Goal: Task Accomplishment & Management: Manage account settings

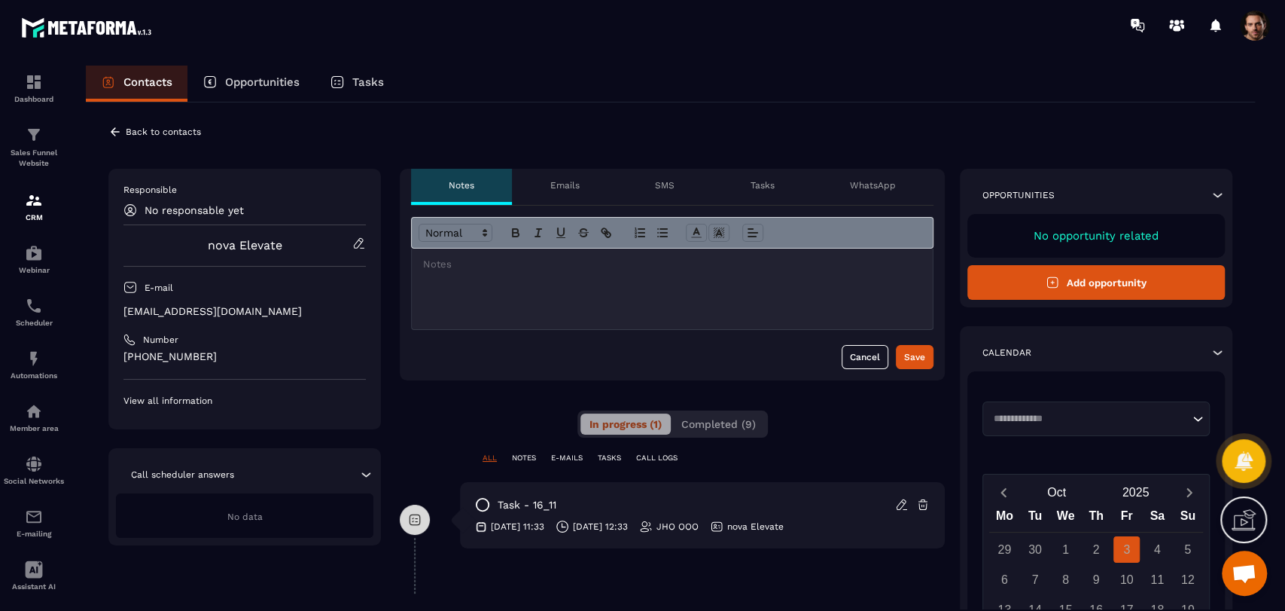
click at [734, 421] on span "Completed (9)" at bounding box center [718, 424] width 75 height 12
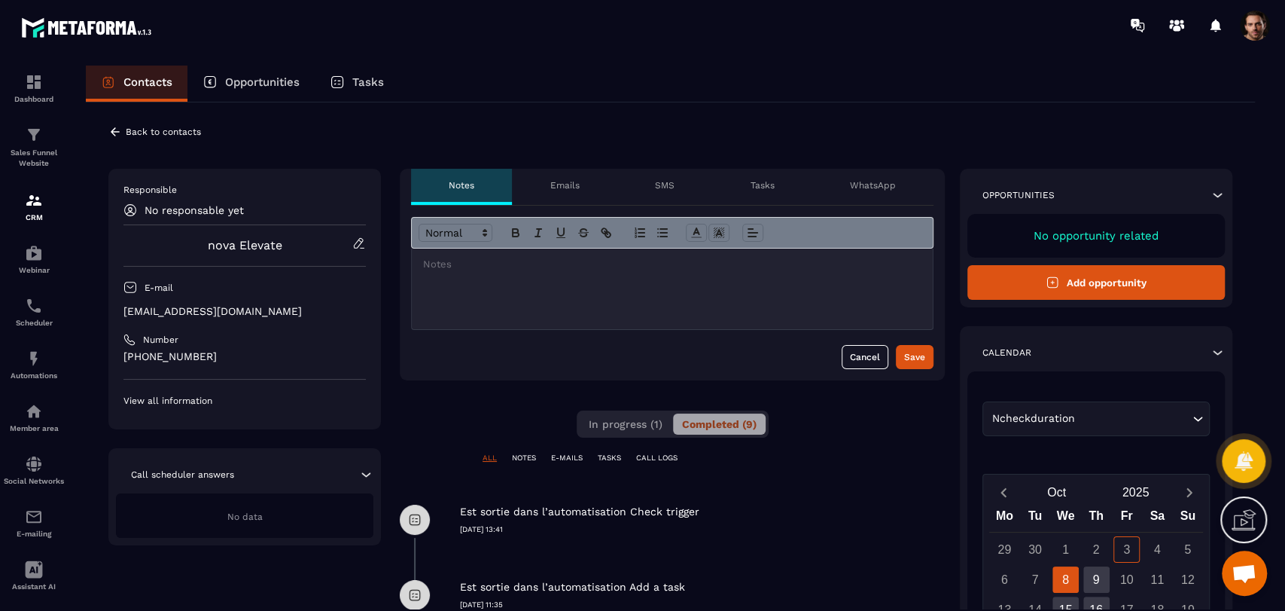
click at [119, 127] on icon at bounding box center [115, 132] width 14 height 14
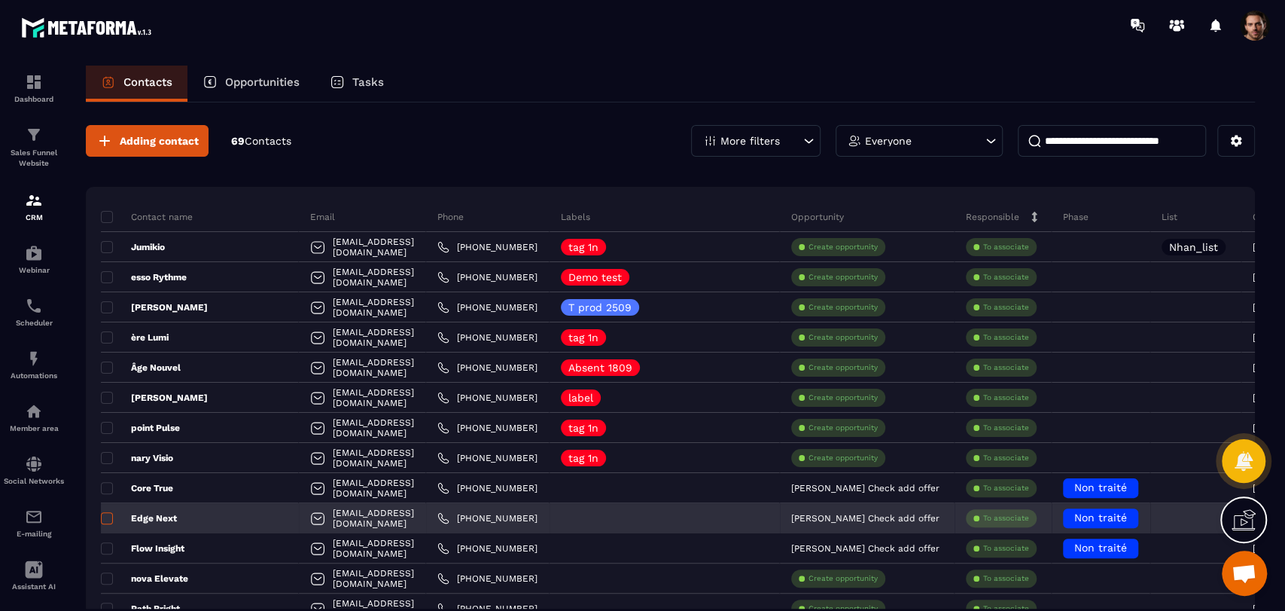
click at [107, 520] on span at bounding box center [107, 518] width 12 height 12
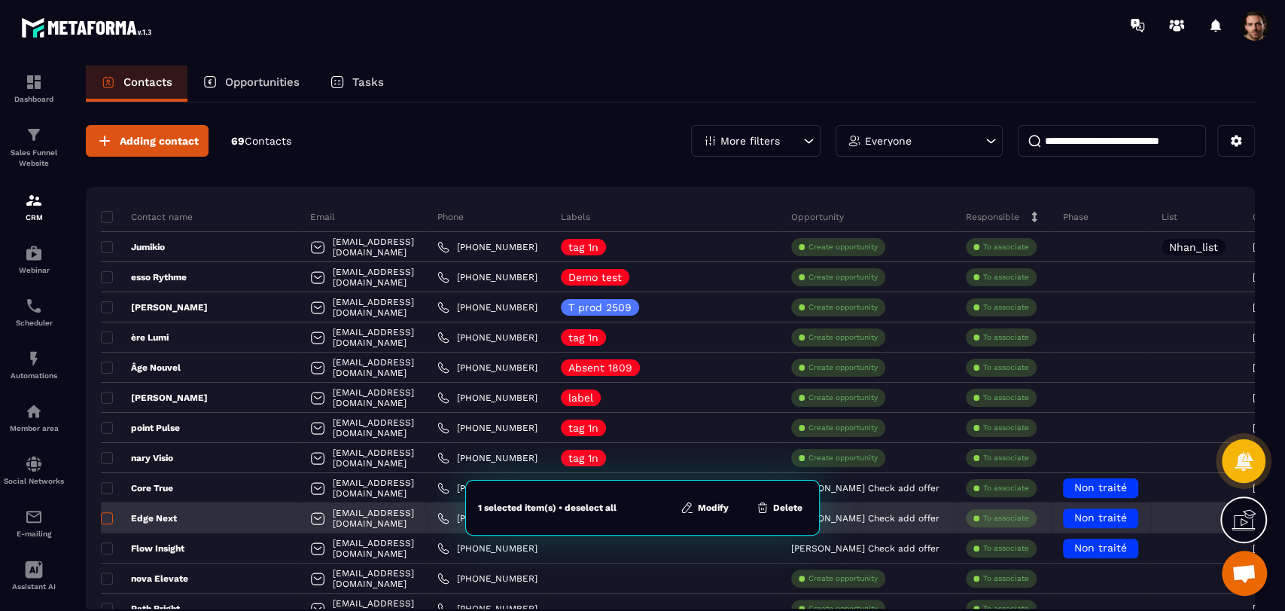
click at [107, 520] on span at bounding box center [107, 518] width 12 height 12
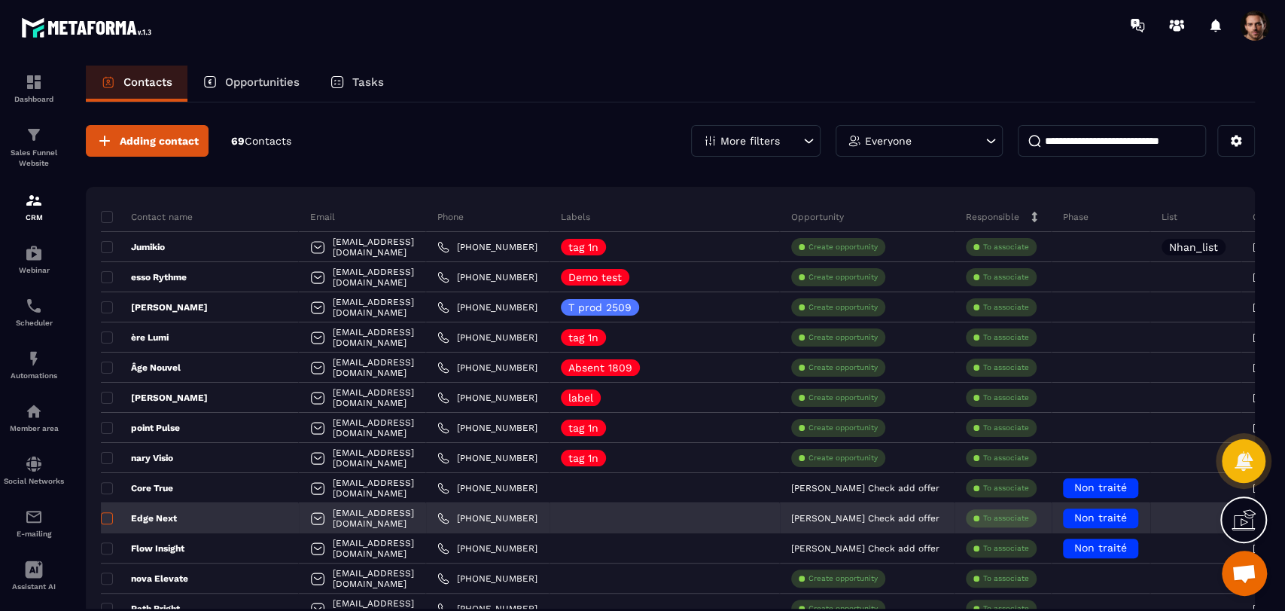
click at [107, 520] on span at bounding box center [107, 518] width 12 height 12
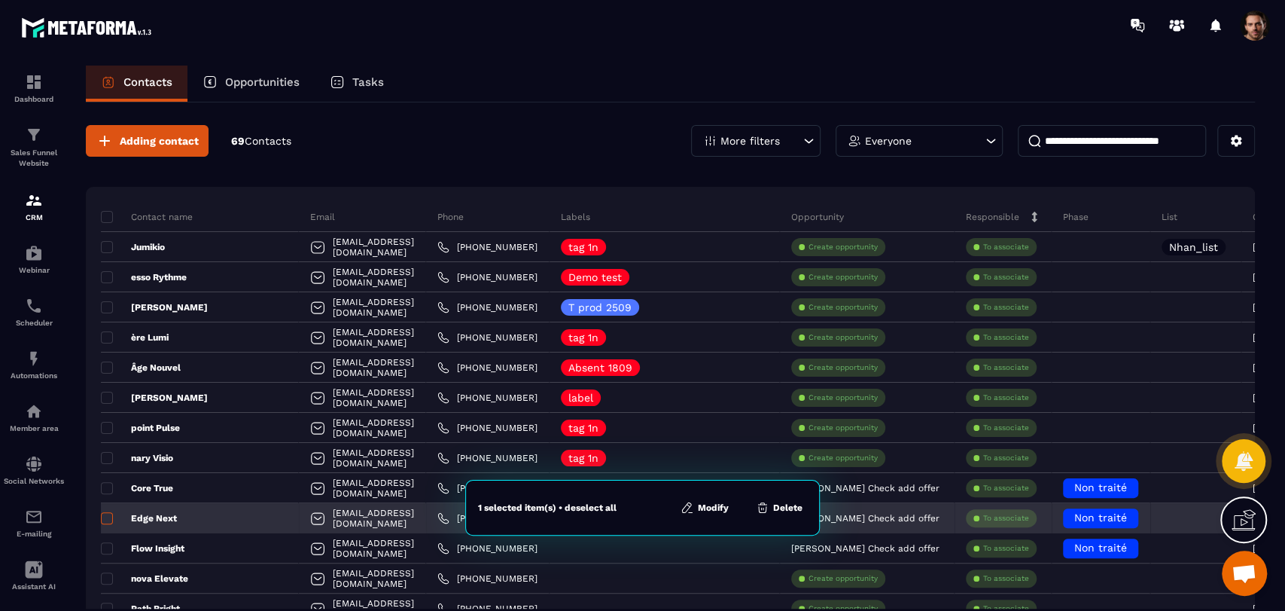
click at [107, 520] on span at bounding box center [107, 518] width 12 height 12
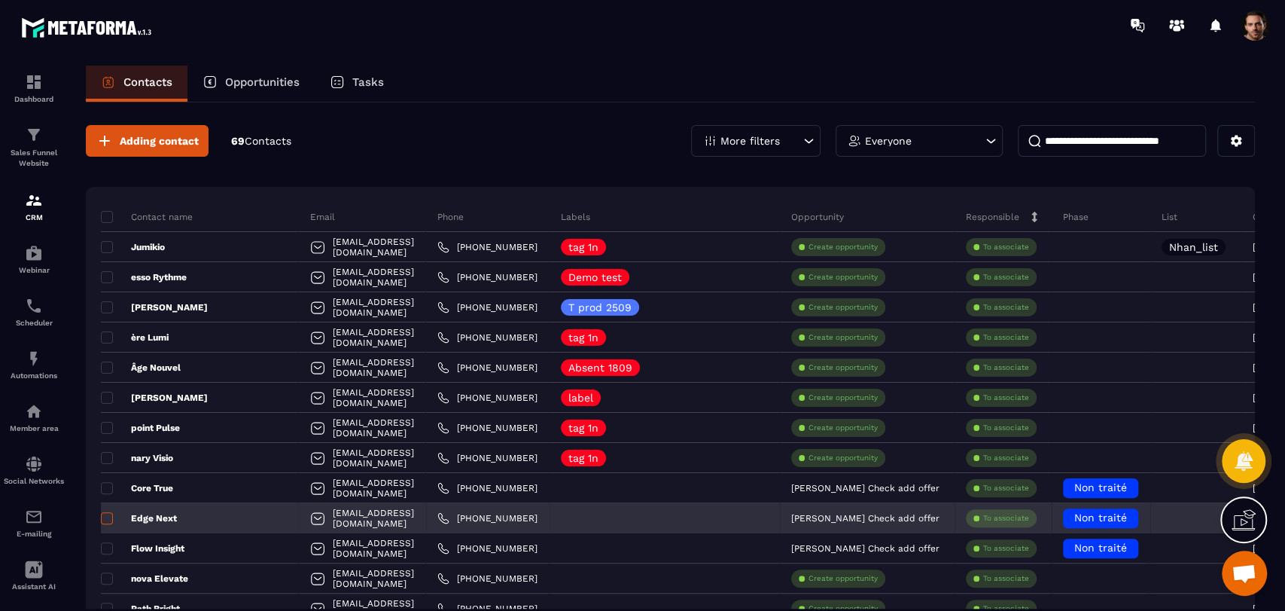
click at [107, 520] on span at bounding box center [107, 518] width 12 height 12
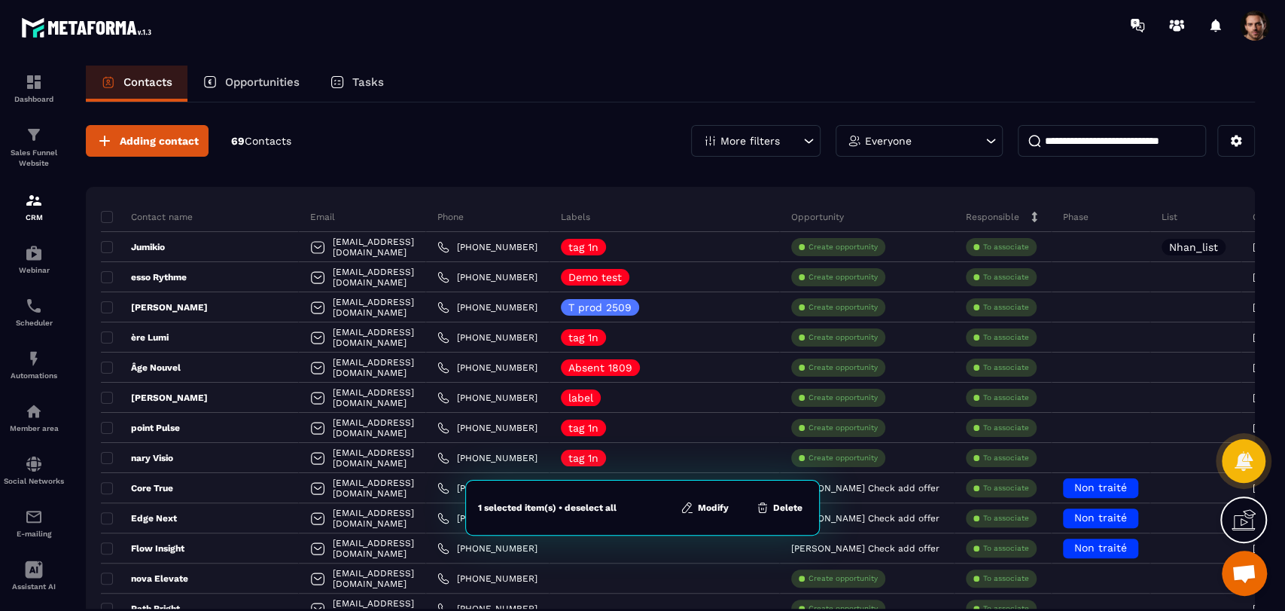
click at [721, 513] on button "Modify" at bounding box center [704, 507] width 57 height 15
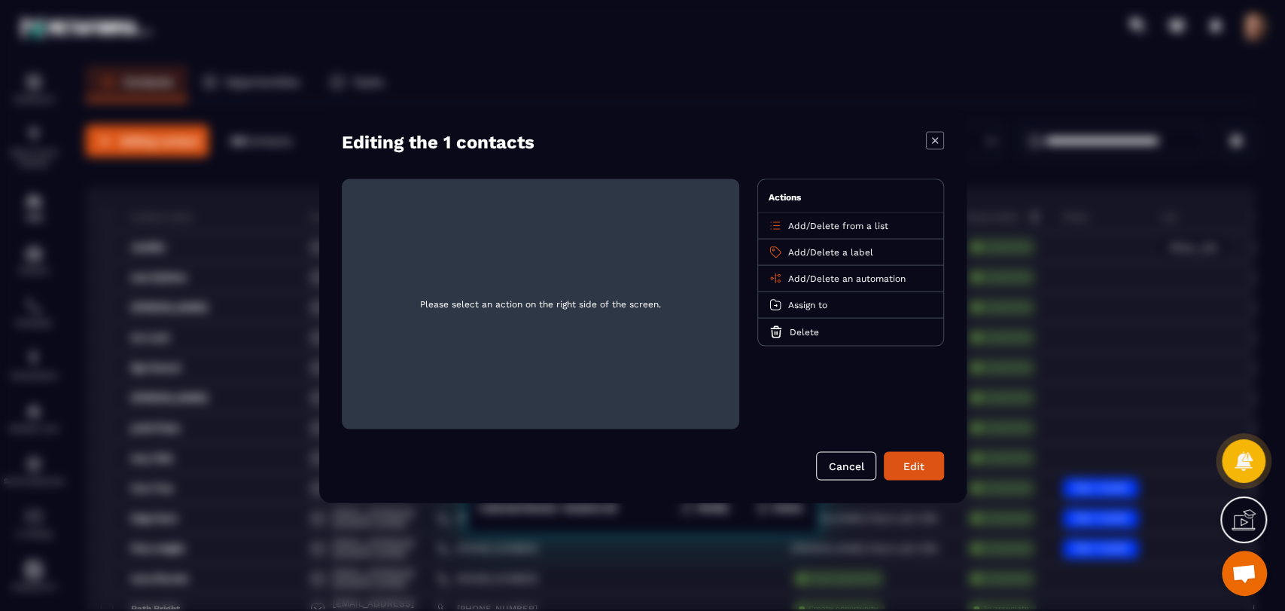
click at [933, 142] on icon "Modal window" at bounding box center [935, 140] width 18 height 18
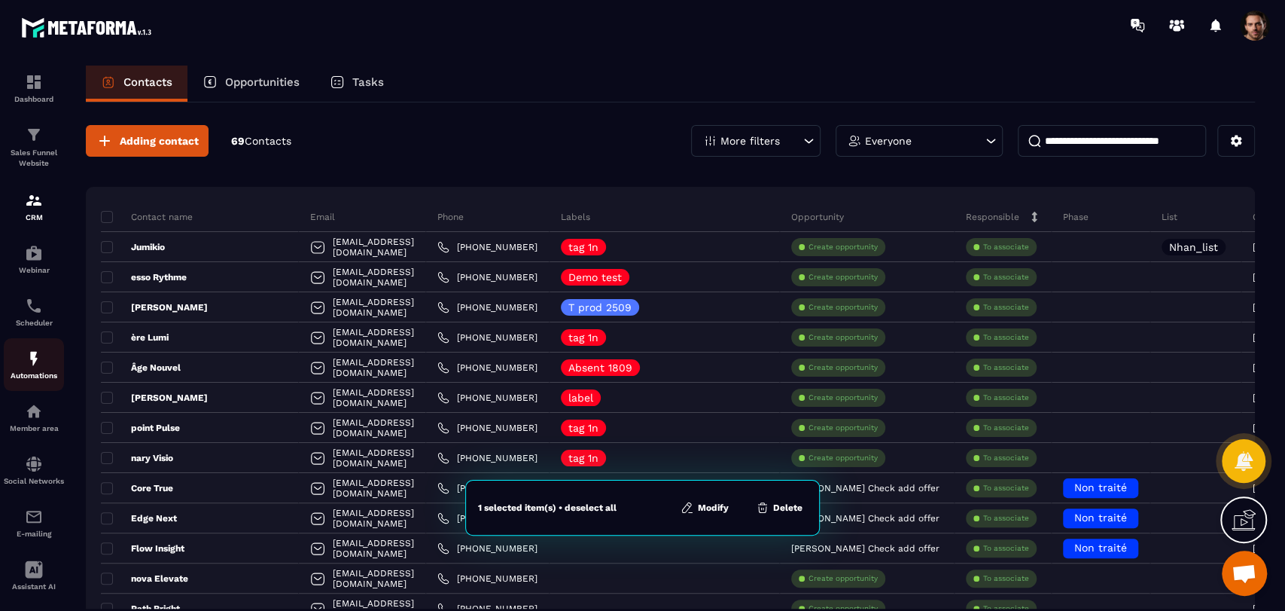
click at [30, 357] on img at bounding box center [34, 358] width 18 height 18
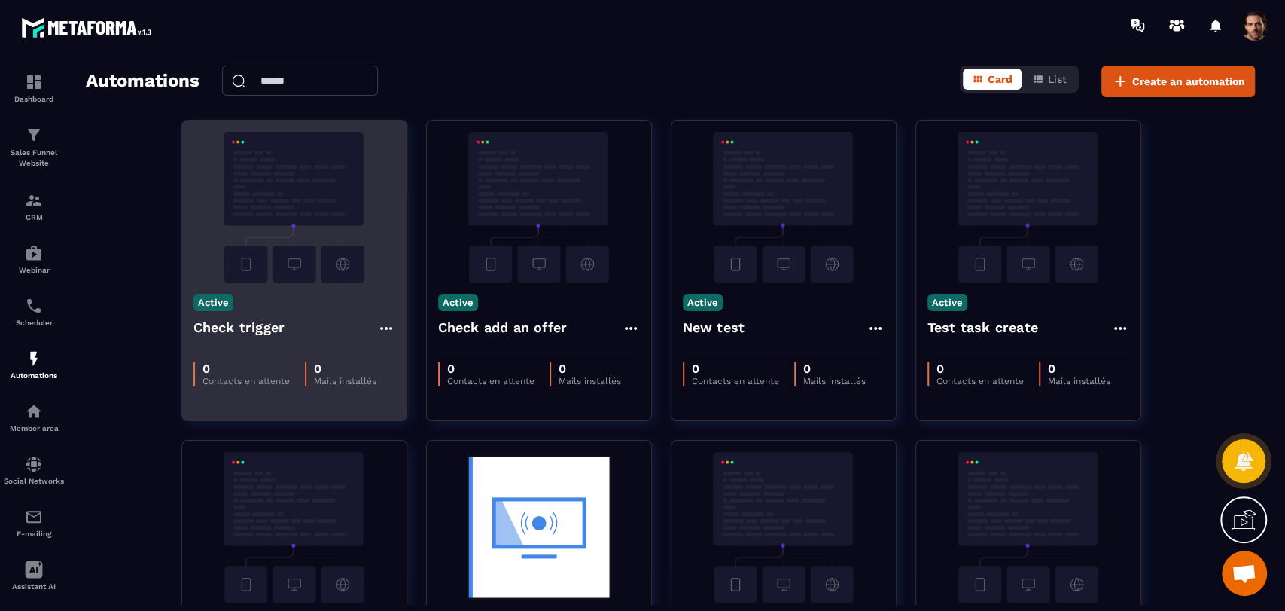
click at [379, 322] on icon at bounding box center [386, 328] width 18 height 18
click at [410, 393] on button "Duplicate" at bounding box center [428, 392] width 90 height 27
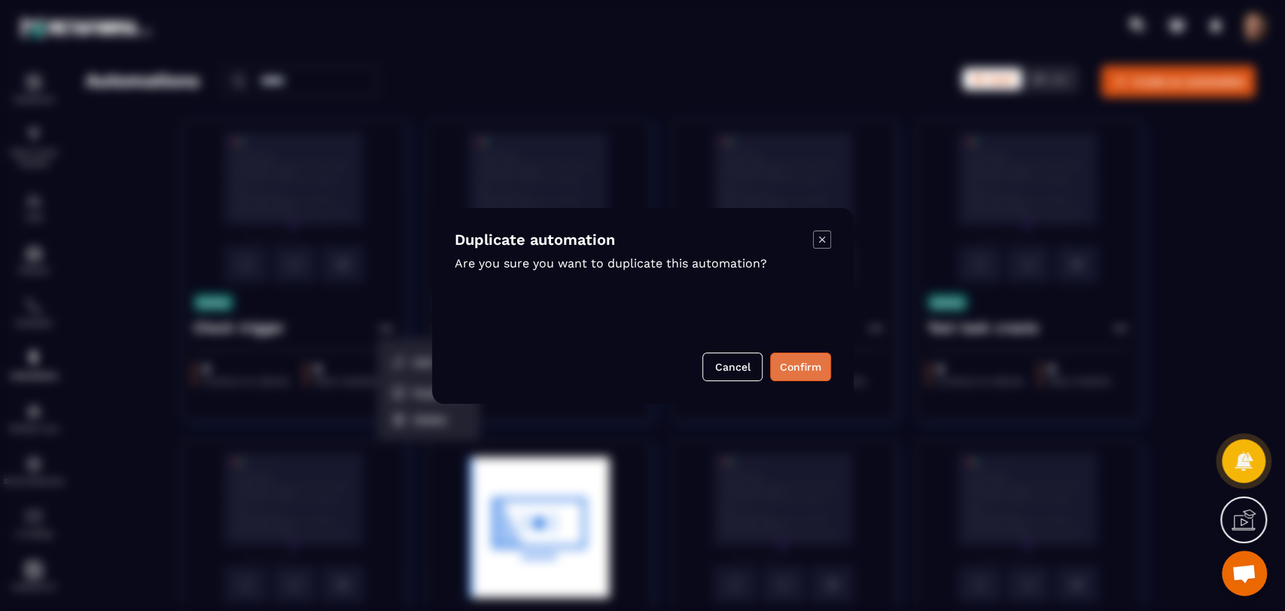
click at [797, 369] on button "Confirm" at bounding box center [800, 366] width 61 height 29
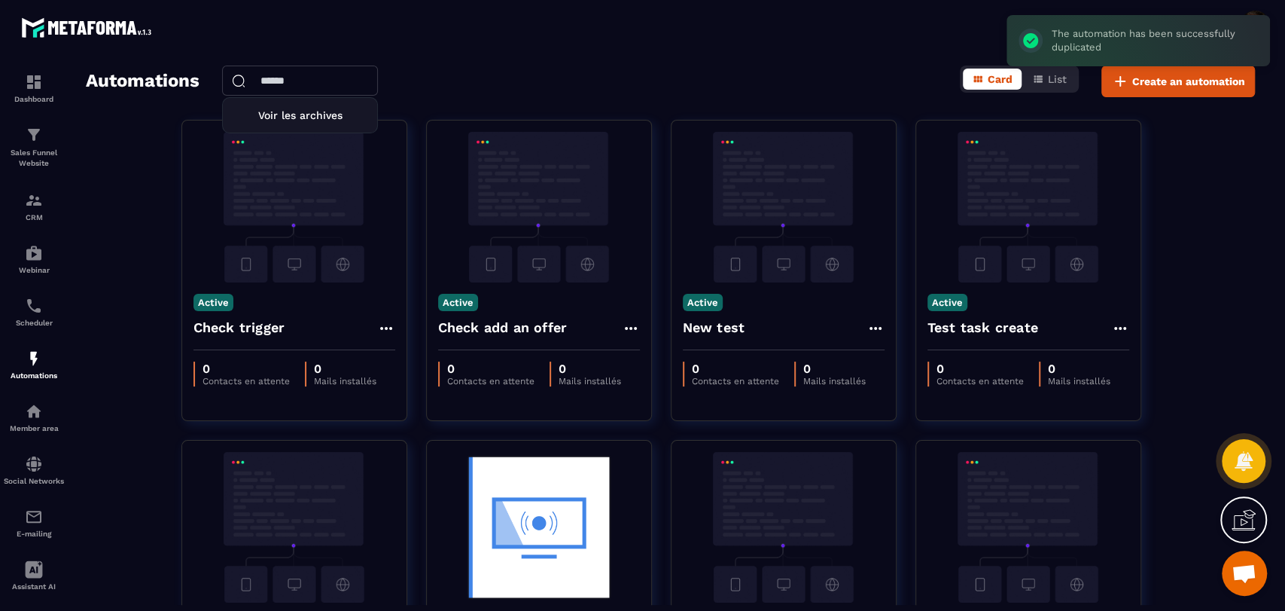
click at [366, 83] on input "text" at bounding box center [300, 81] width 156 height 30
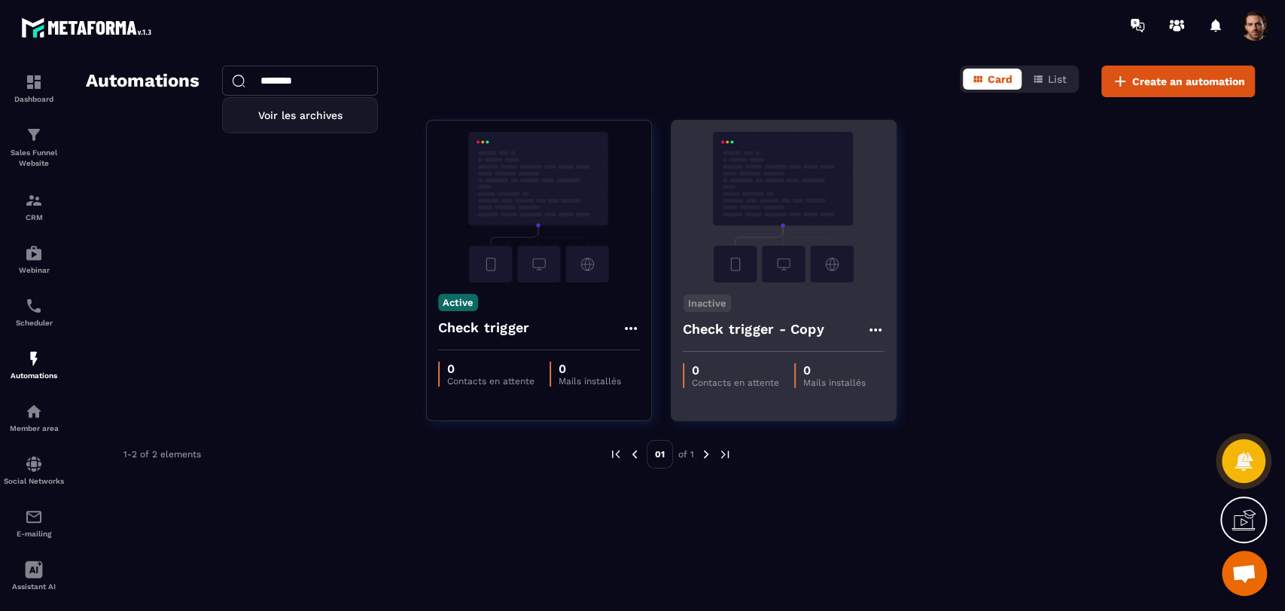
click at [876, 327] on icon at bounding box center [876, 330] width 18 height 18
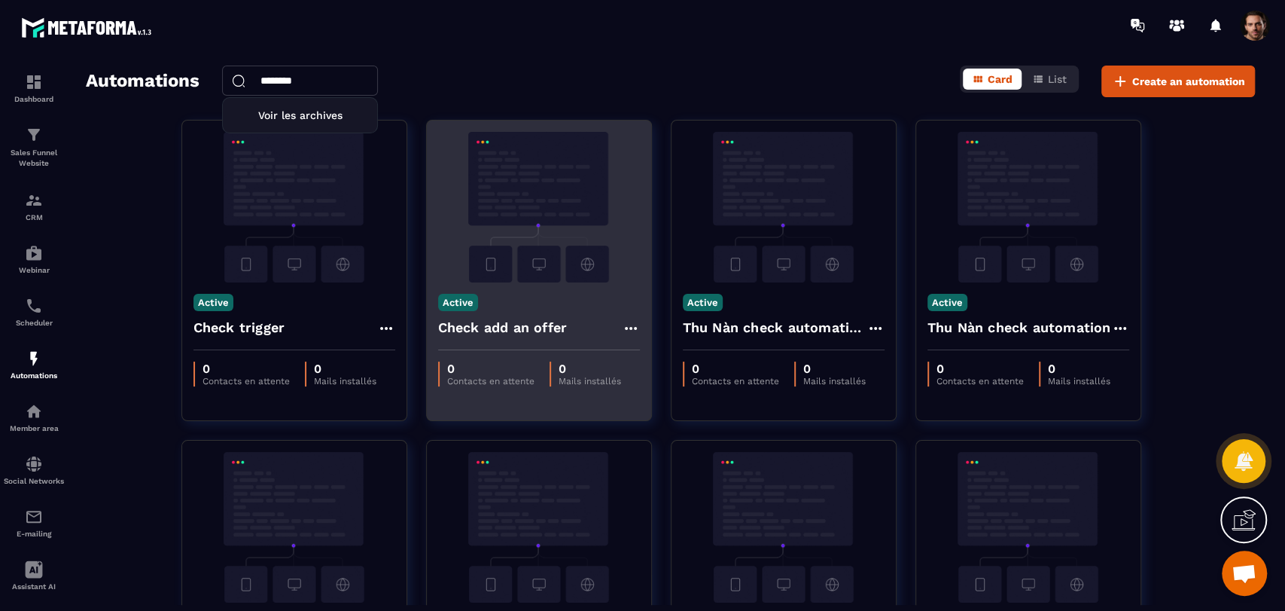
click at [323, 83] on input "********" at bounding box center [300, 81] width 156 height 30
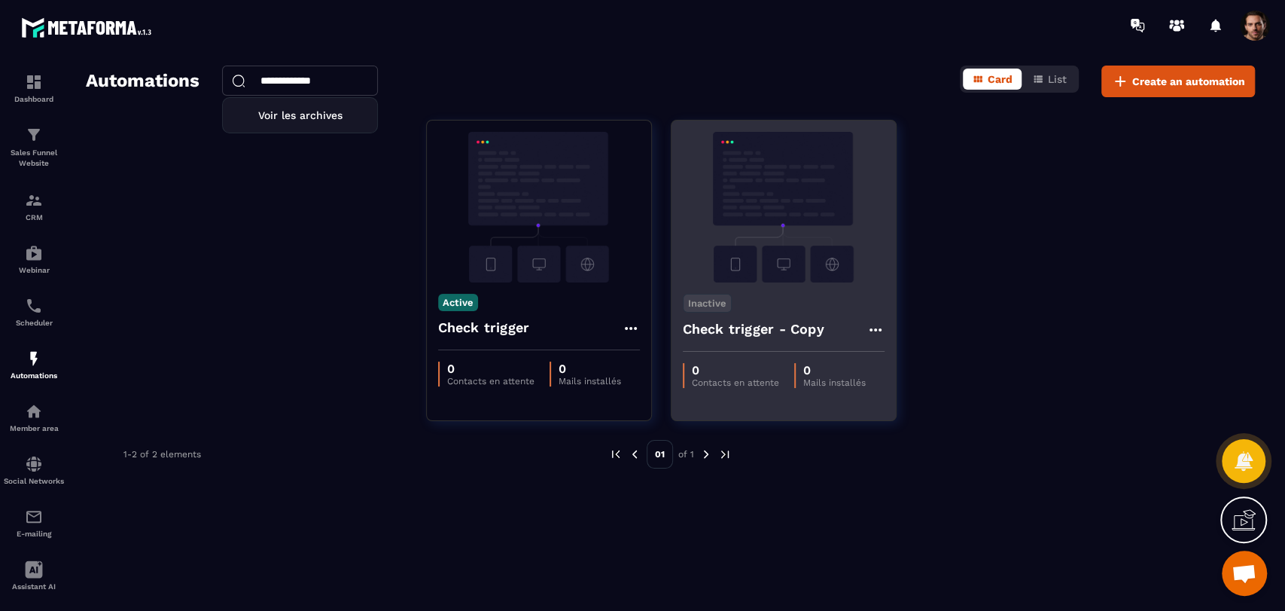
type input "**********"
click at [846, 333] on div "Check trigger - Copy" at bounding box center [784, 333] width 202 height 36
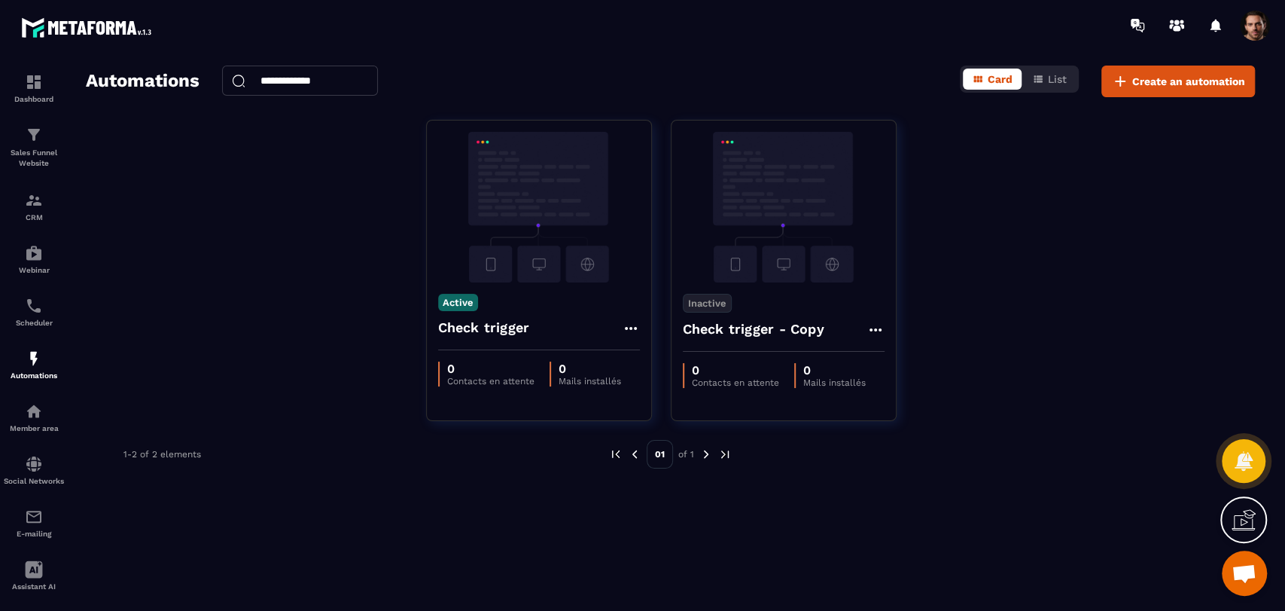
click at [876, 331] on icon at bounding box center [875, 329] width 12 height 3
click at [888, 355] on link "Edit" at bounding box center [912, 363] width 78 height 33
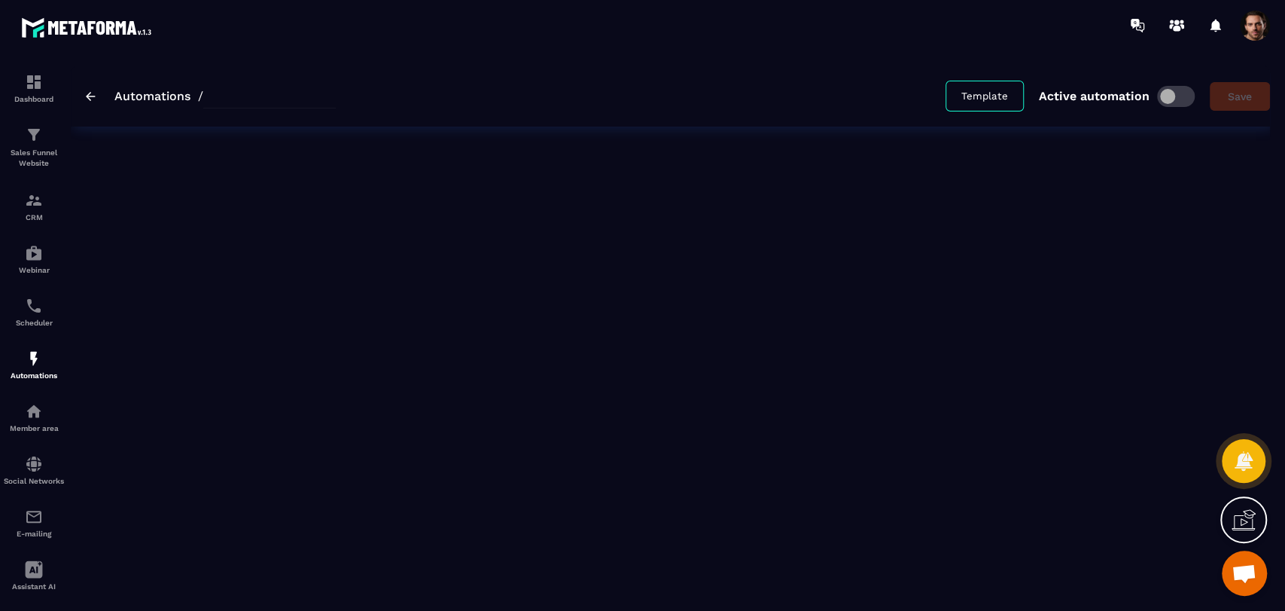
type input "**********"
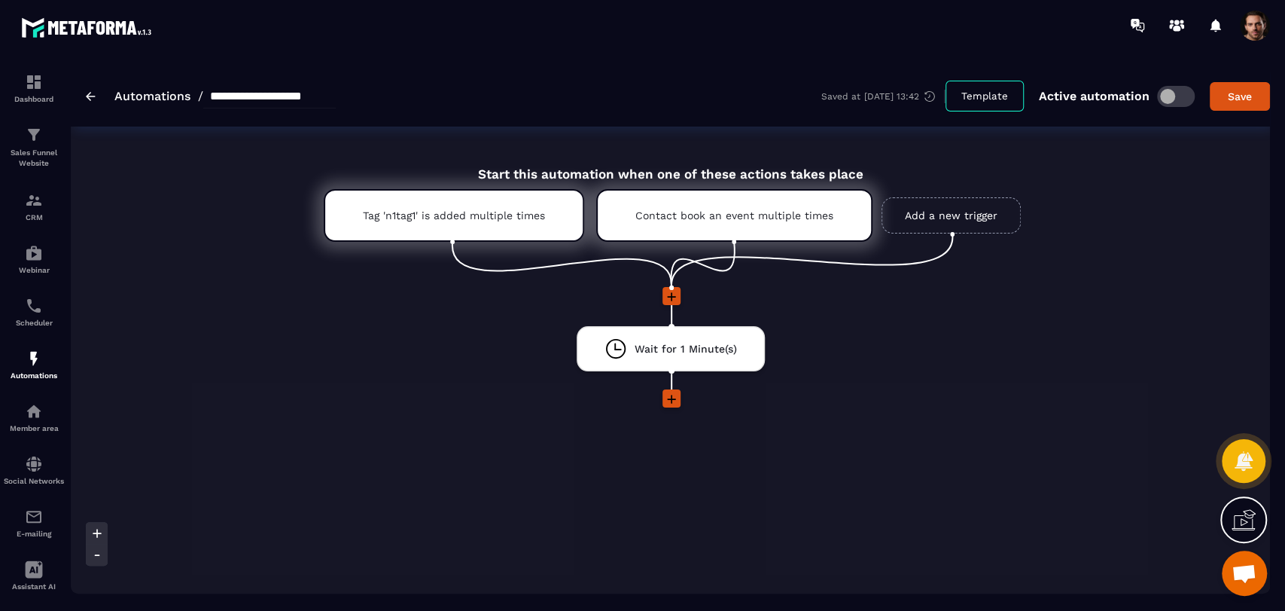
click at [1172, 99] on span at bounding box center [1176, 96] width 38 height 21
click at [855, 166] on icon at bounding box center [856, 166] width 9 height 9
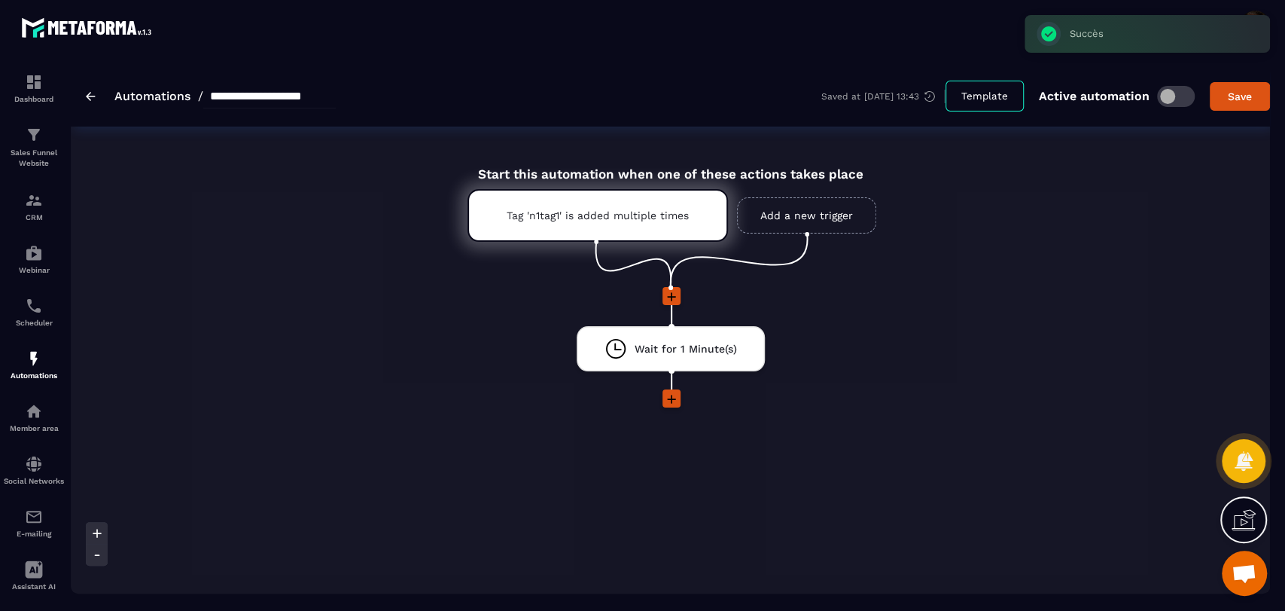
click at [818, 218] on link "Add a new trigger" at bounding box center [806, 215] width 139 height 36
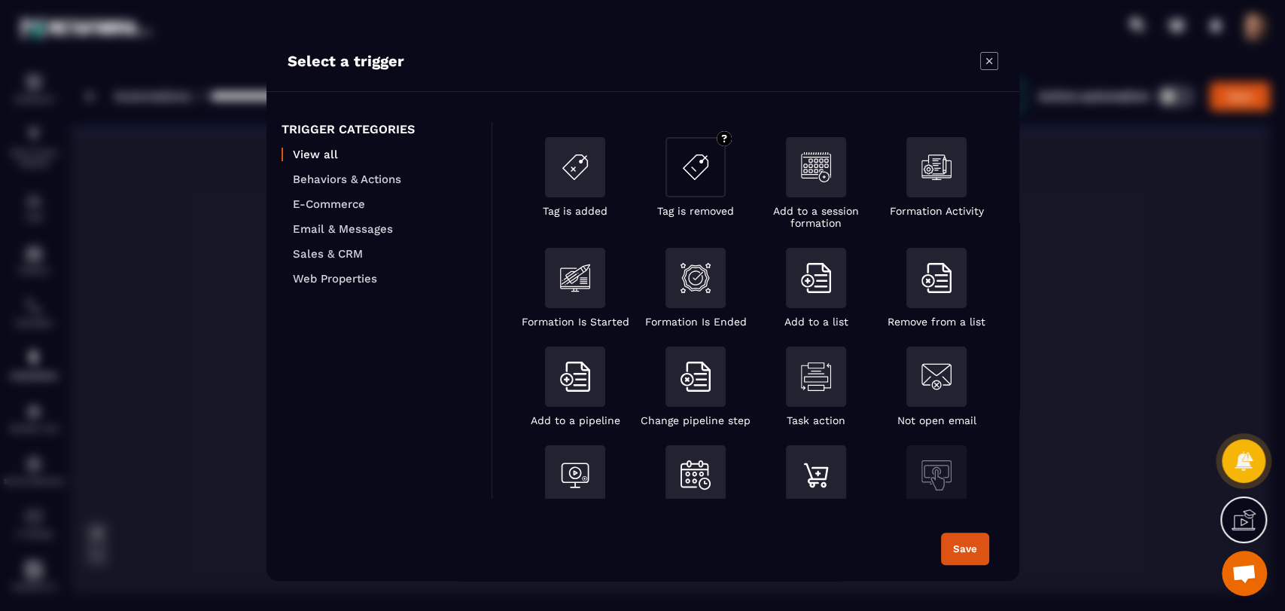
click at [698, 197] on div "Modal window" at bounding box center [696, 171] width 60 height 68
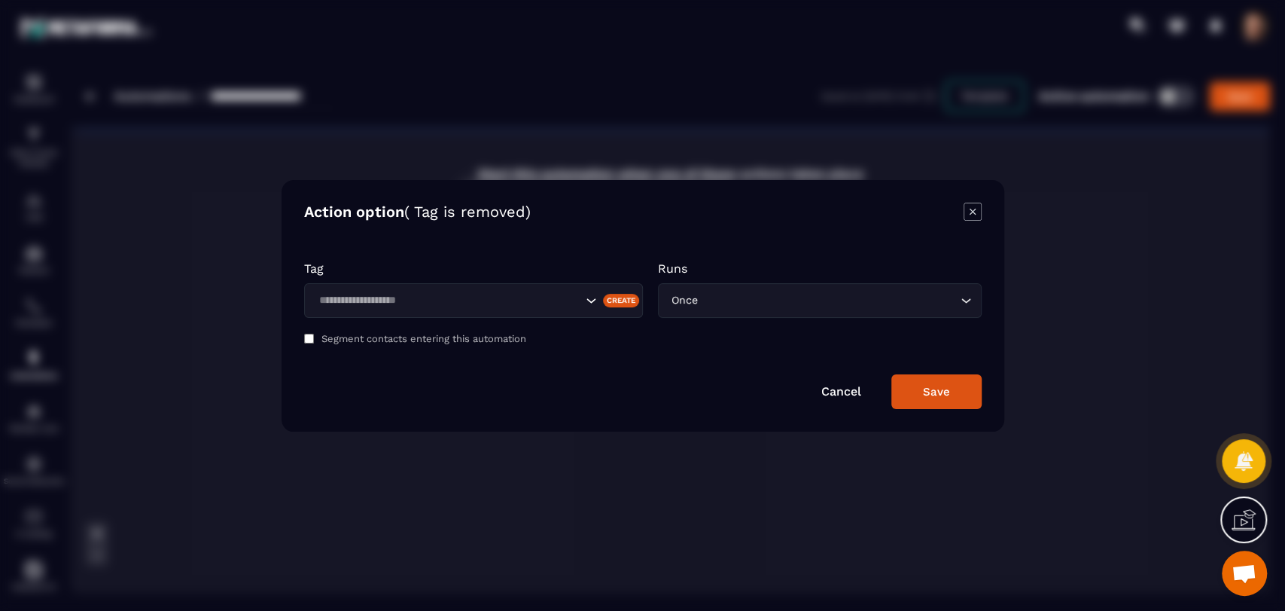
click at [455, 307] on input "Search for option" at bounding box center [448, 300] width 268 height 17
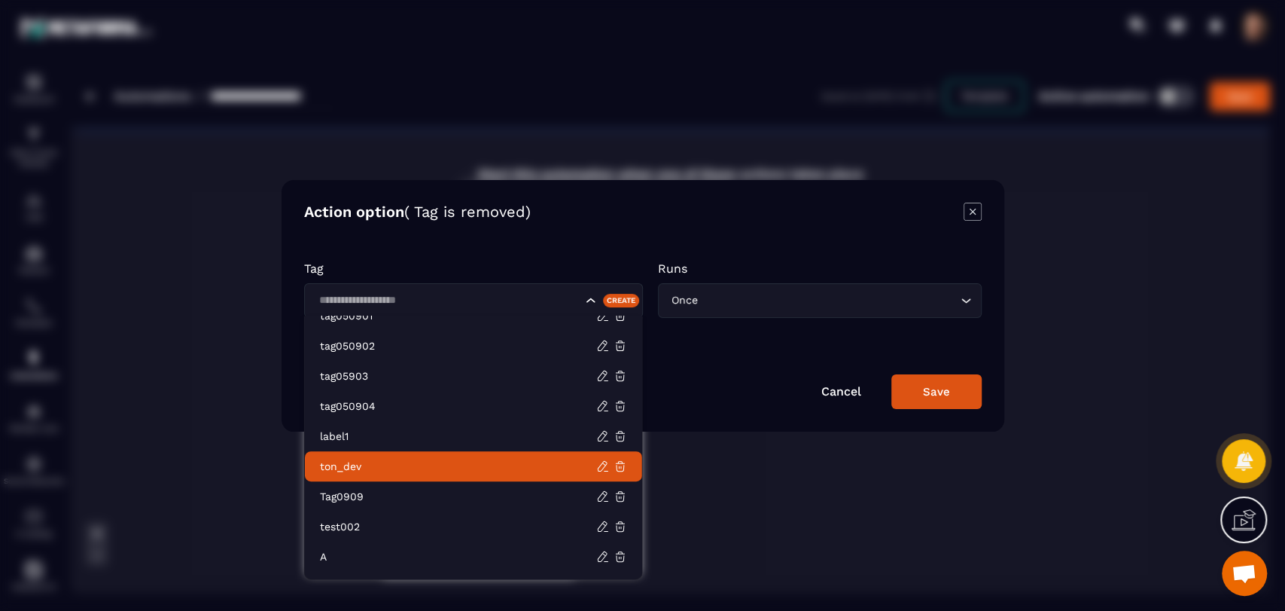
scroll to position [738, 0]
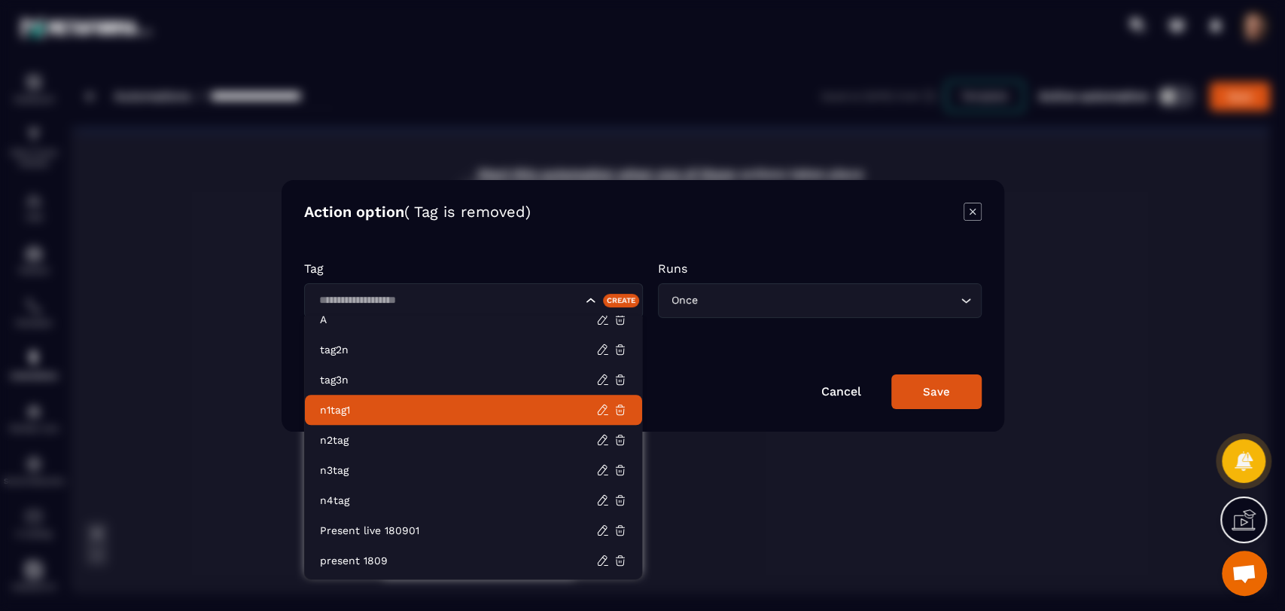
click at [410, 414] on p "n1tag1" at bounding box center [458, 410] width 276 height 15
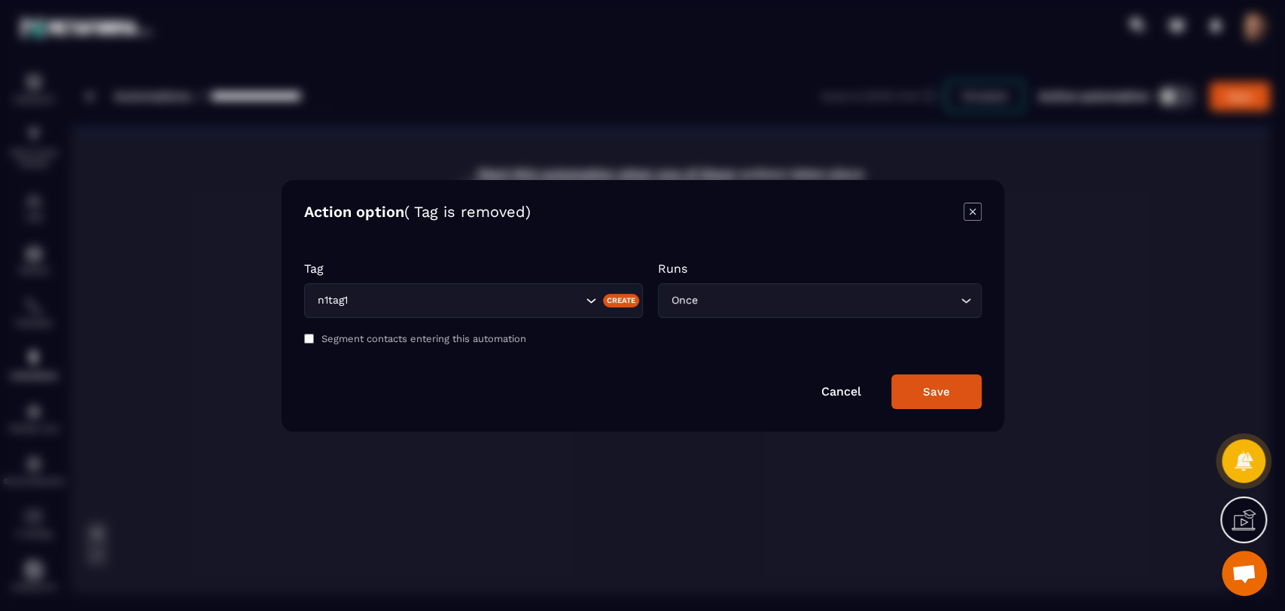
click at [746, 298] on input "Search for option" at bounding box center [829, 300] width 256 height 17
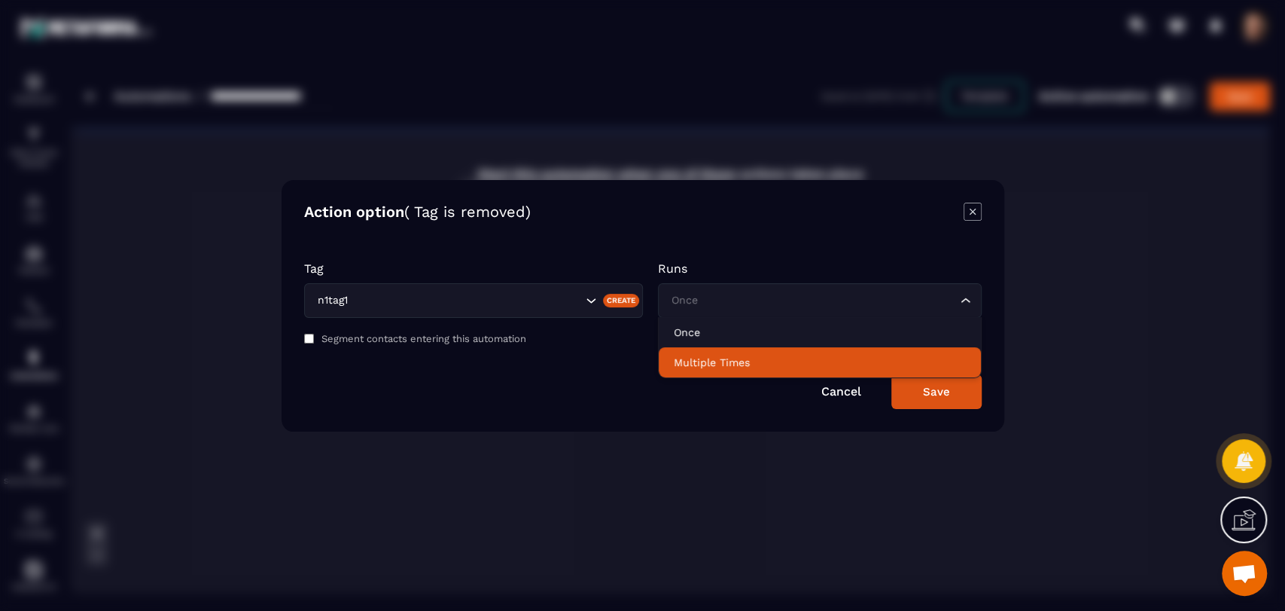
click at [733, 365] on p "Multiple Times" at bounding box center [820, 362] width 292 height 15
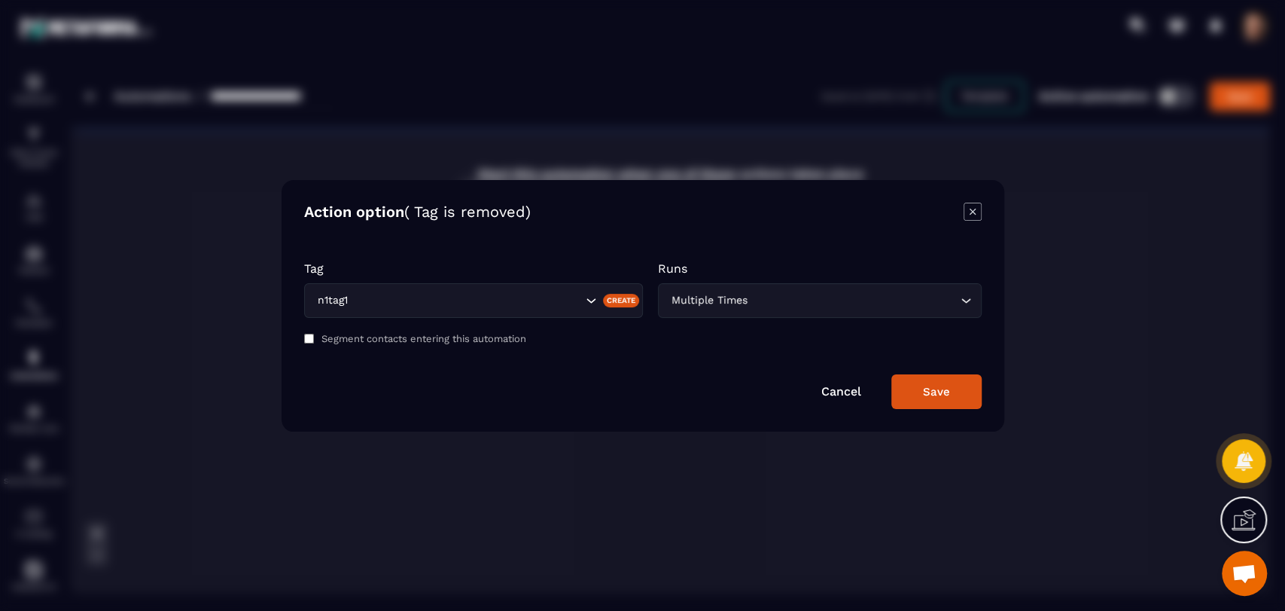
click at [901, 387] on button "Save" at bounding box center [936, 391] width 90 height 35
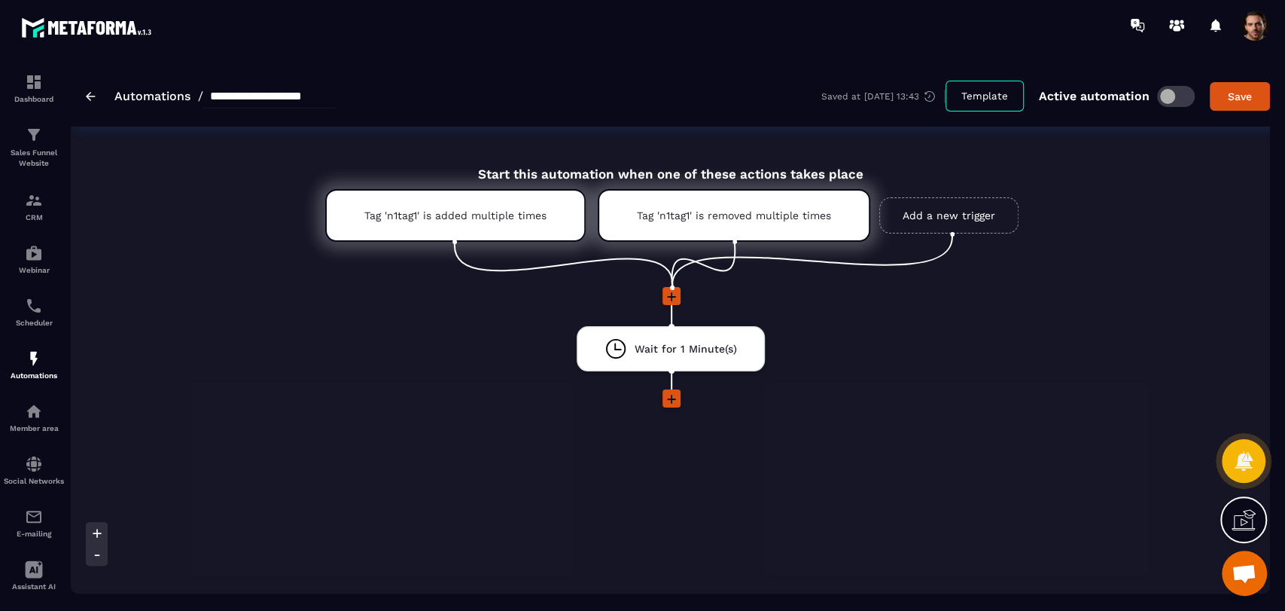
click at [1236, 81] on div "Saved at [DATE] 13:43 Template Active automation Save" at bounding box center [1045, 96] width 449 height 31
click at [1245, 84] on button "Save" at bounding box center [1240, 96] width 60 height 29
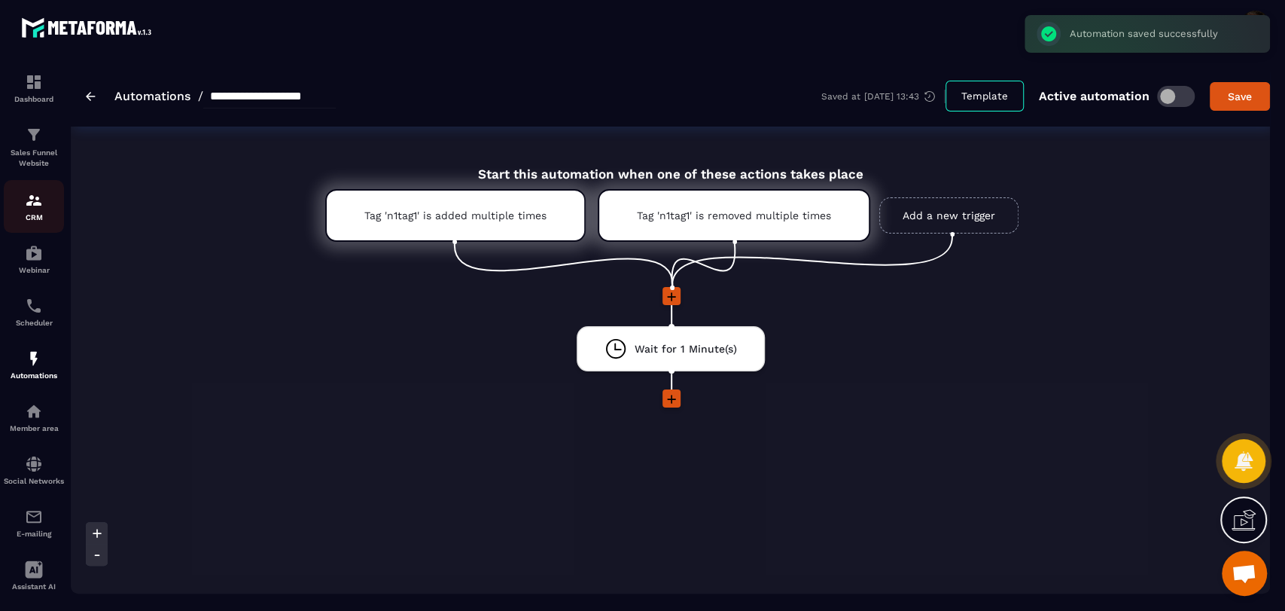
click at [25, 215] on p "CRM" at bounding box center [34, 217] width 60 height 8
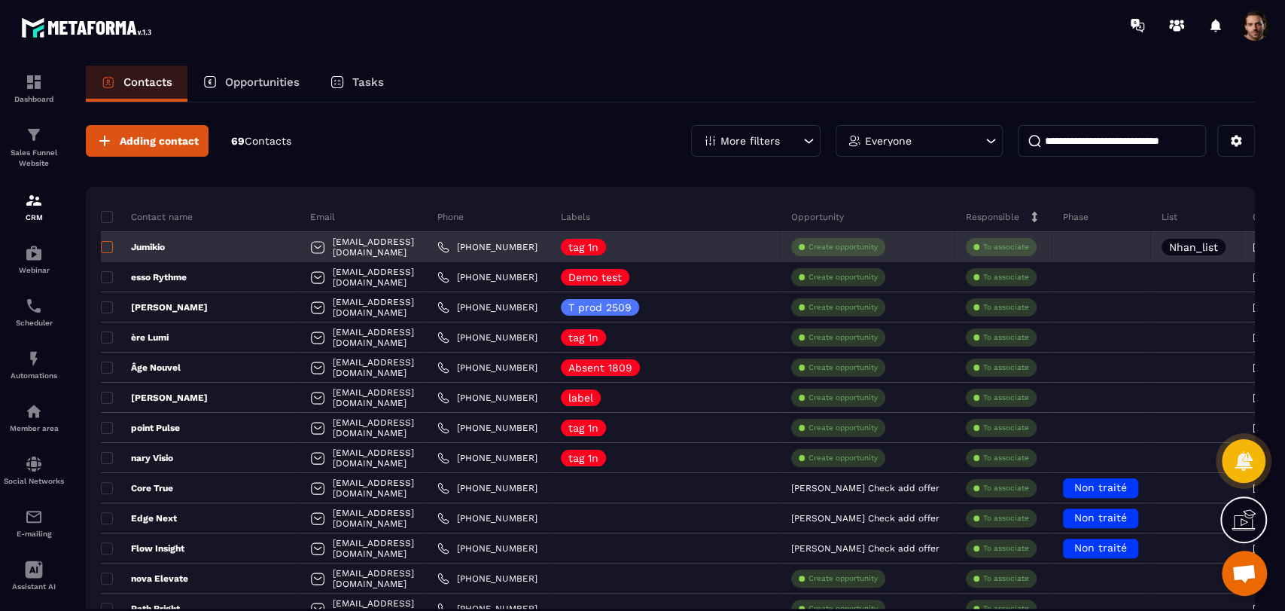
click at [108, 248] on span at bounding box center [107, 247] width 12 height 12
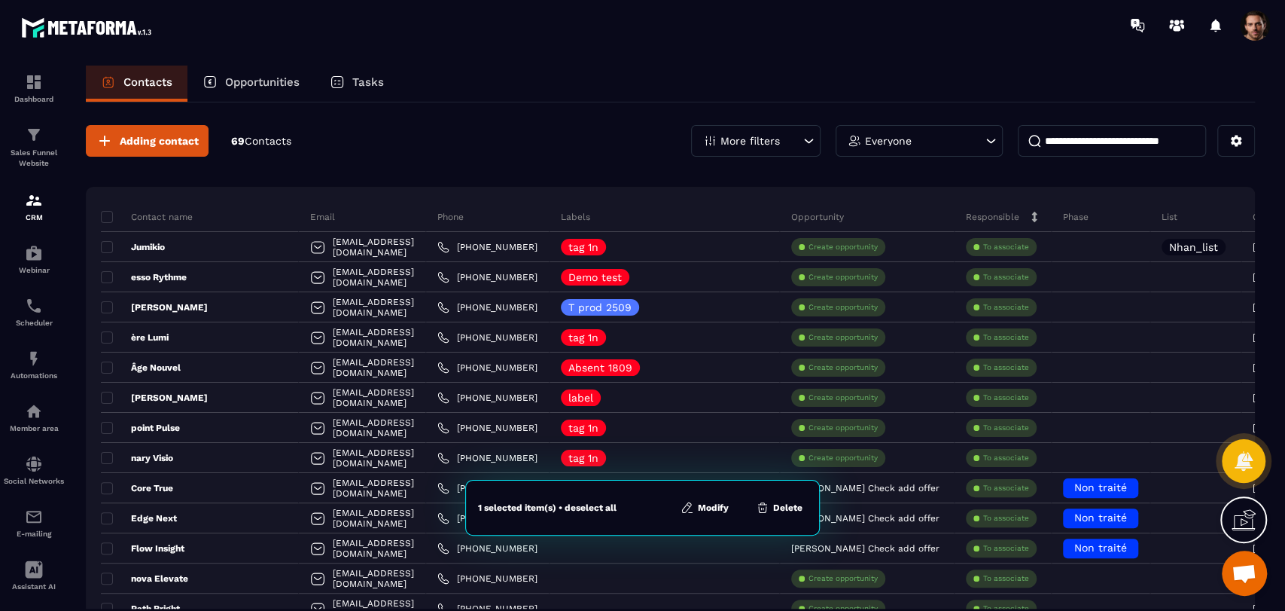
click at [713, 505] on button "Modify" at bounding box center [704, 507] width 57 height 15
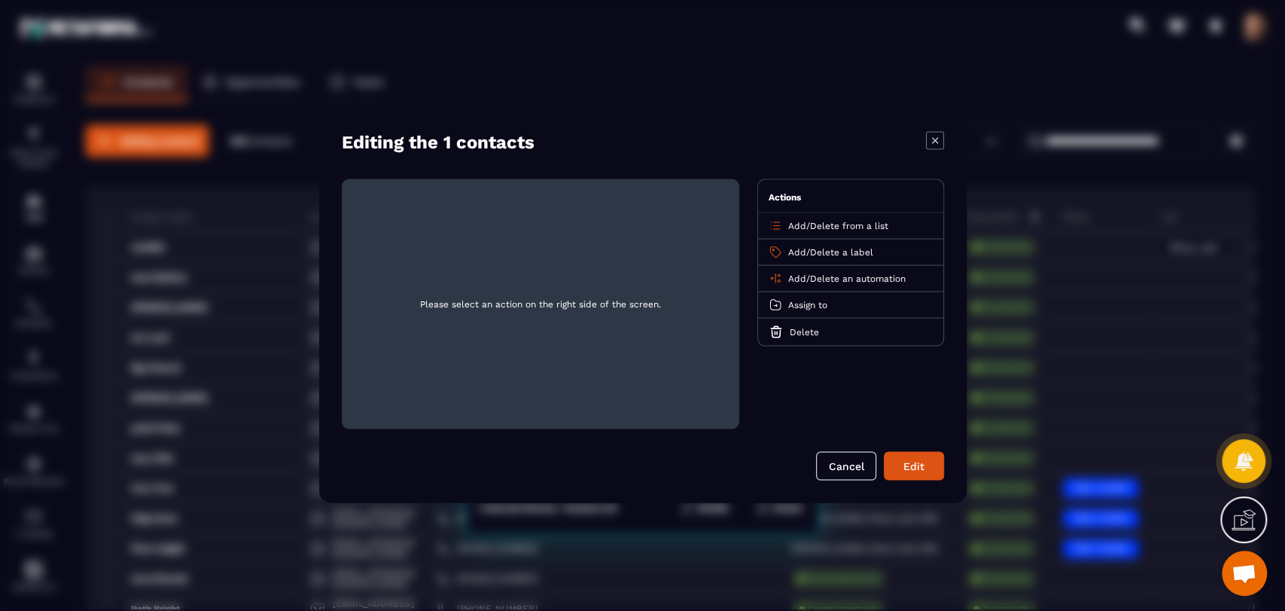
drag, startPoint x: 797, startPoint y: 267, endPoint x: 789, endPoint y: 276, distance: 11.7
click at [795, 270] on div "Add / Delete an automation" at bounding box center [850, 278] width 185 height 26
click at [789, 276] on span "Add" at bounding box center [797, 278] width 18 height 11
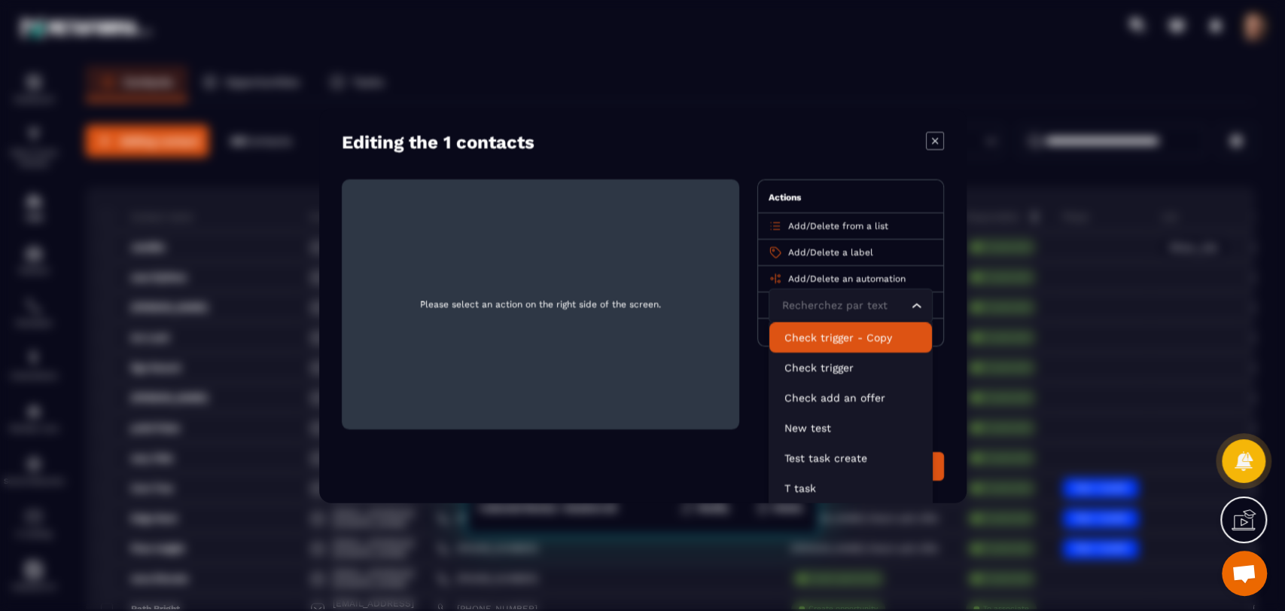
click at [801, 326] on li "Check trigger - Copy" at bounding box center [850, 336] width 163 height 30
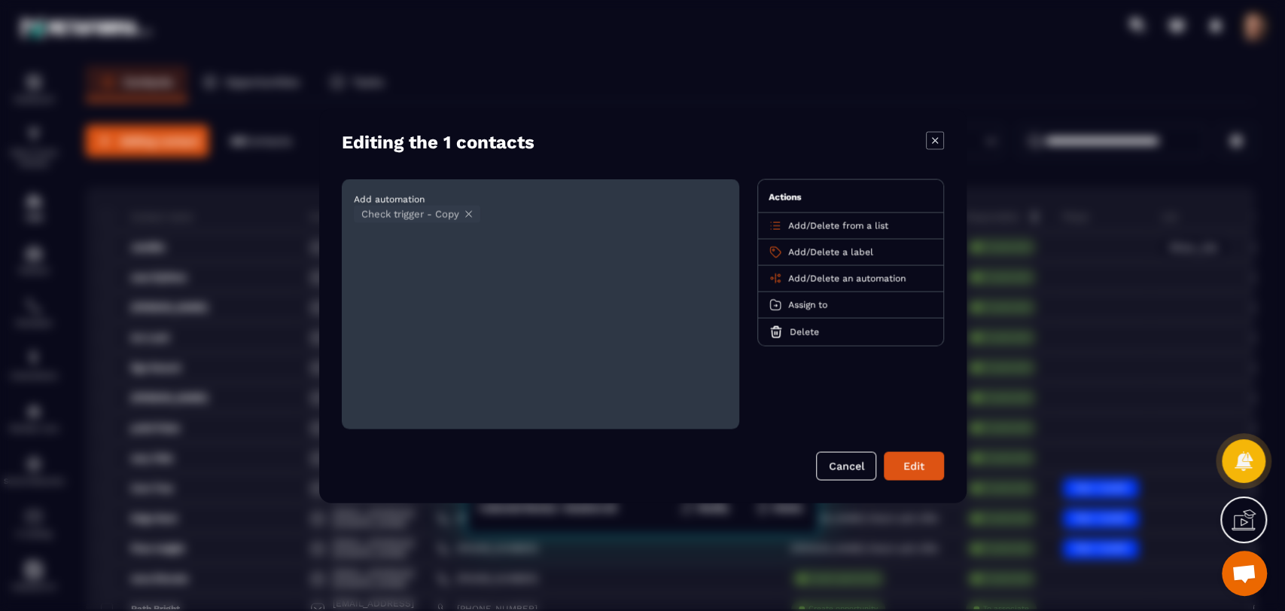
click at [894, 488] on div "Editing the 1 contacts Add automation Check trigger - Copy Actions Add / Delete…" at bounding box center [643, 305] width 648 height 394
click at [900, 477] on button "Edit" at bounding box center [914, 465] width 60 height 29
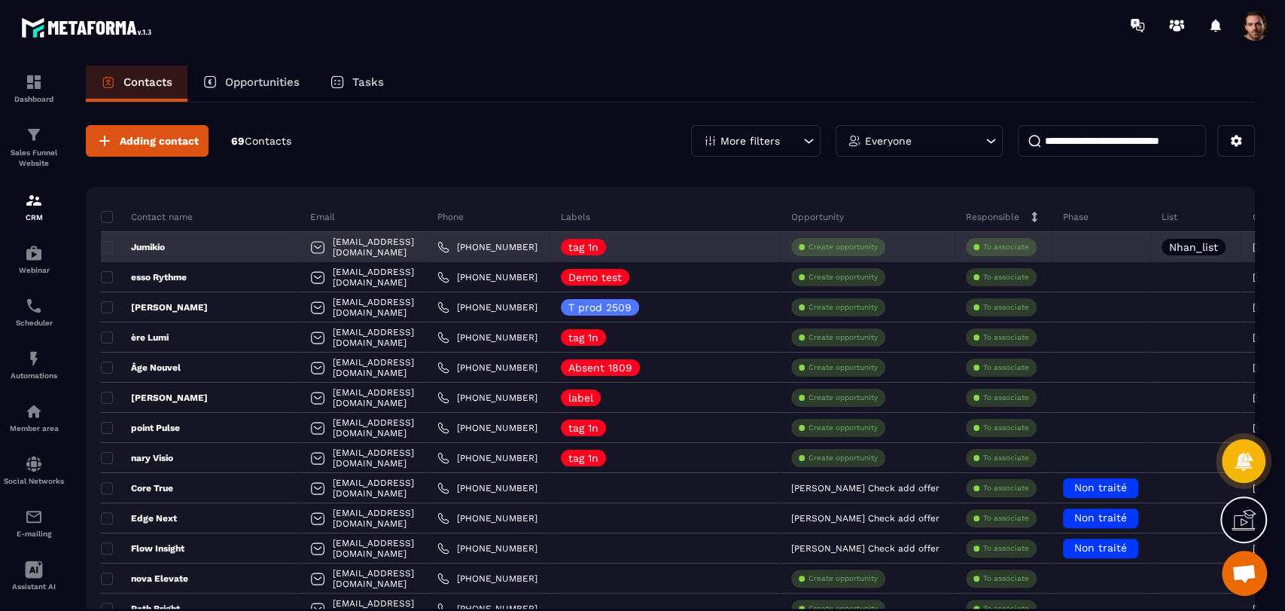
click at [126, 250] on p "Jumikio" at bounding box center [133, 247] width 64 height 12
